Goal: Task Accomplishment & Management: Manage account settings

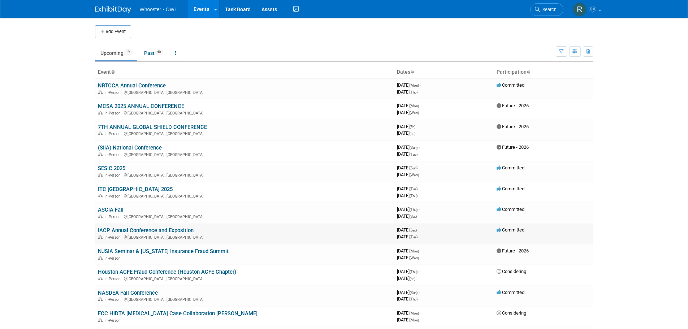
click at [134, 233] on link "IACP Annual Conference and Exposition" at bounding box center [146, 230] width 96 height 7
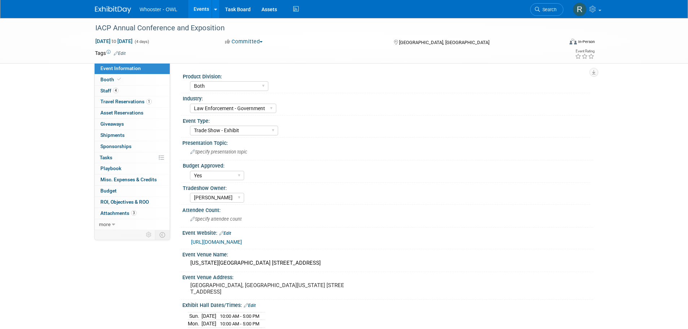
select select "Both"
select select "Law Enforcement - Government"
select select "Trade Show - Exhibit"
select select "Yes"
select select "Kamila Castaneda"
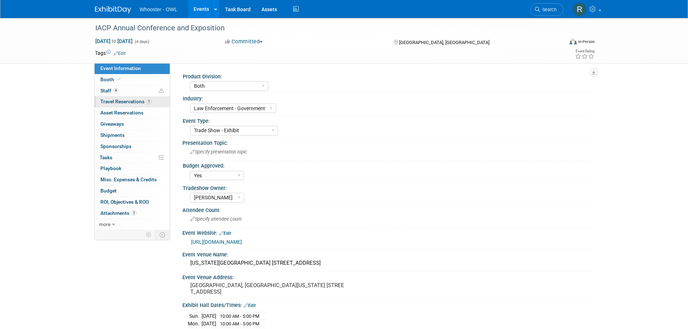
click at [126, 104] on span "Travel Reservations 1" at bounding box center [125, 102] width 51 height 6
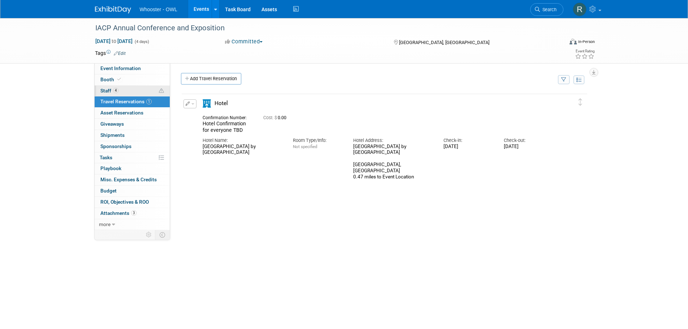
click at [108, 92] on span "Staff 4" at bounding box center [109, 91] width 18 height 6
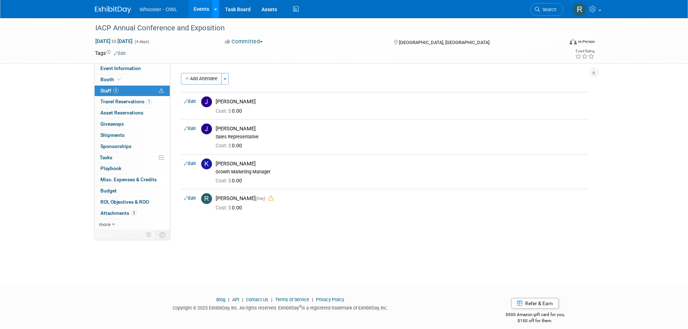
click at [217, 9] on link at bounding box center [216, 9] width 8 height 18
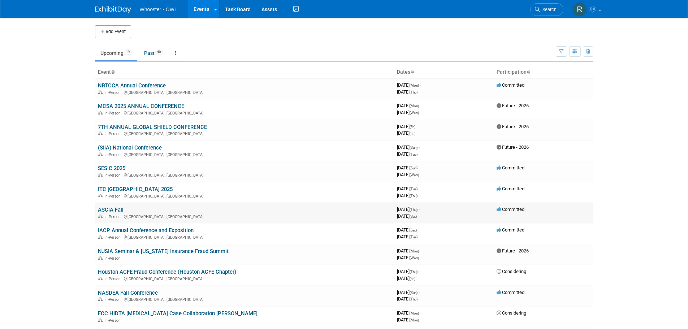
click at [111, 212] on link "ASCIA Fall" at bounding box center [111, 210] width 26 height 7
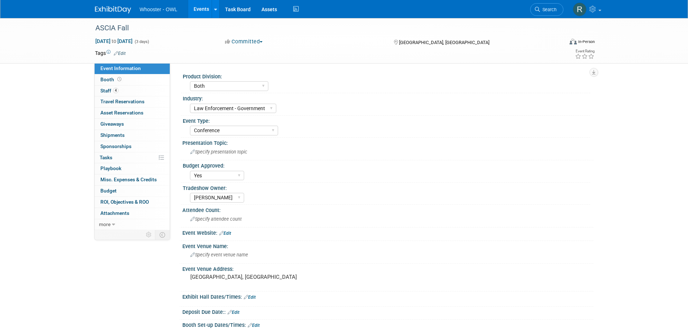
select select "Both"
select select "Law Enforcement - Government"
select select "Conference"
select select "Yes"
select select "Kamila Castaneda"
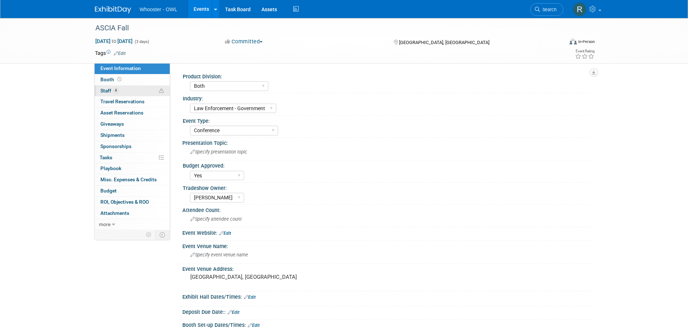
click at [111, 91] on span "Staff 4" at bounding box center [109, 91] width 18 height 6
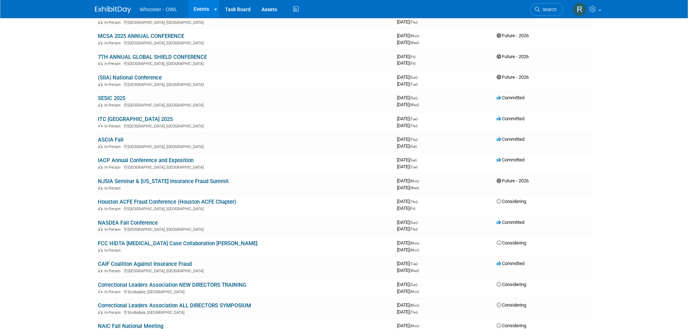
scroll to position [72, 0]
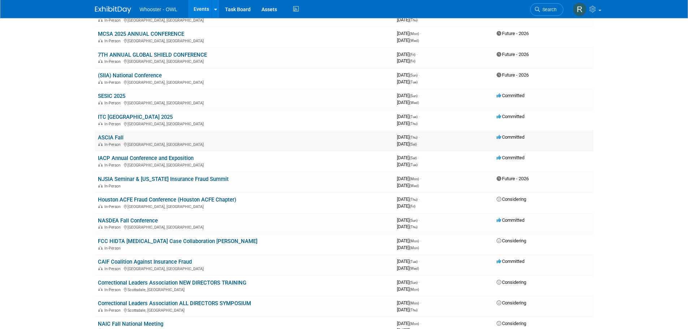
click at [109, 138] on link "ASCIA Fall" at bounding box center [111, 137] width 26 height 7
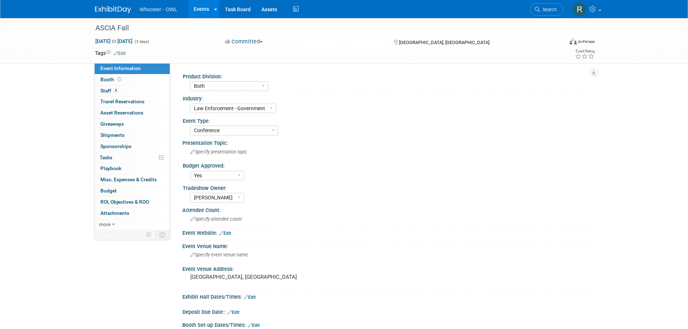
select select "Both"
select select "Law Enforcement - Government"
select select "Conference"
select select "Yes"
select select "[PERSON_NAME]"
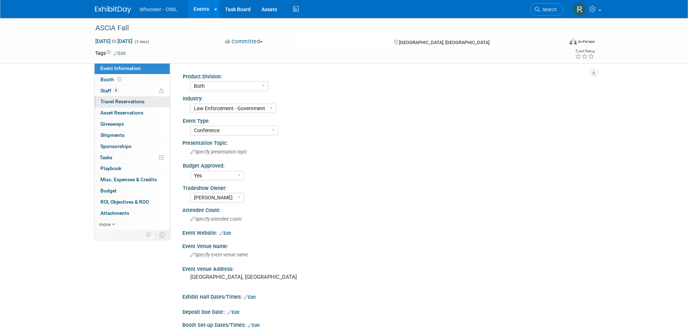
click at [126, 101] on span "Travel Reservations 0" at bounding box center [122, 102] width 44 height 6
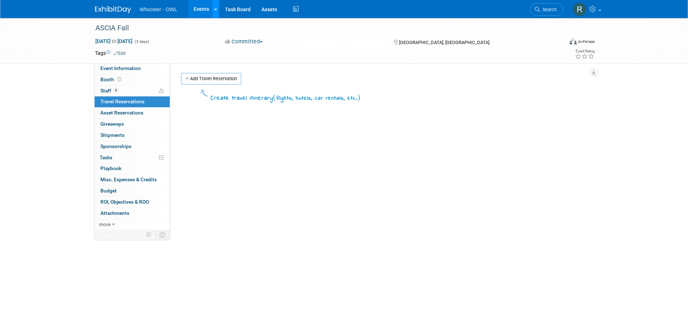
click at [216, 9] on icon at bounding box center [215, 9] width 3 height 5
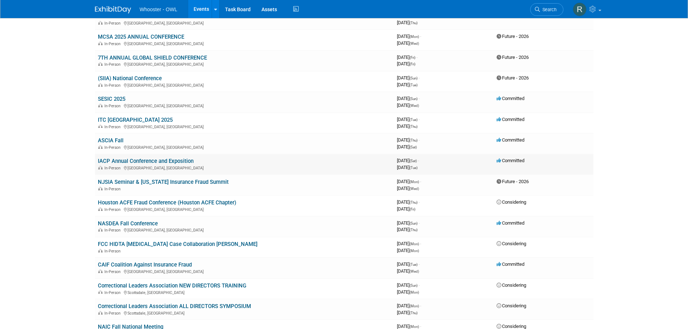
click at [159, 161] on link "IACP Annual Conference and Exposition" at bounding box center [146, 161] width 96 height 7
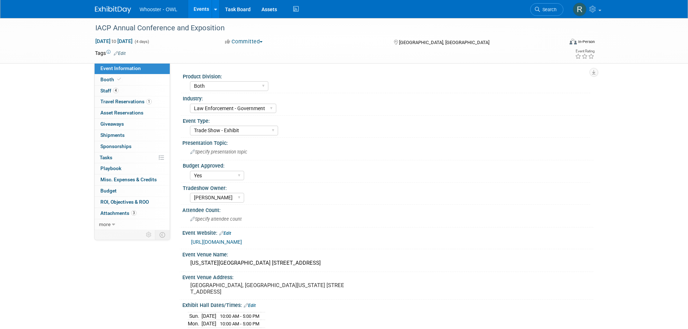
select select "Both"
select select "Law Enforcement - Government"
select select "Trade Show - Exhibit"
select select "Yes"
select select "Kamila Castaneda"
